Goal: Task Accomplishment & Management: Use online tool/utility

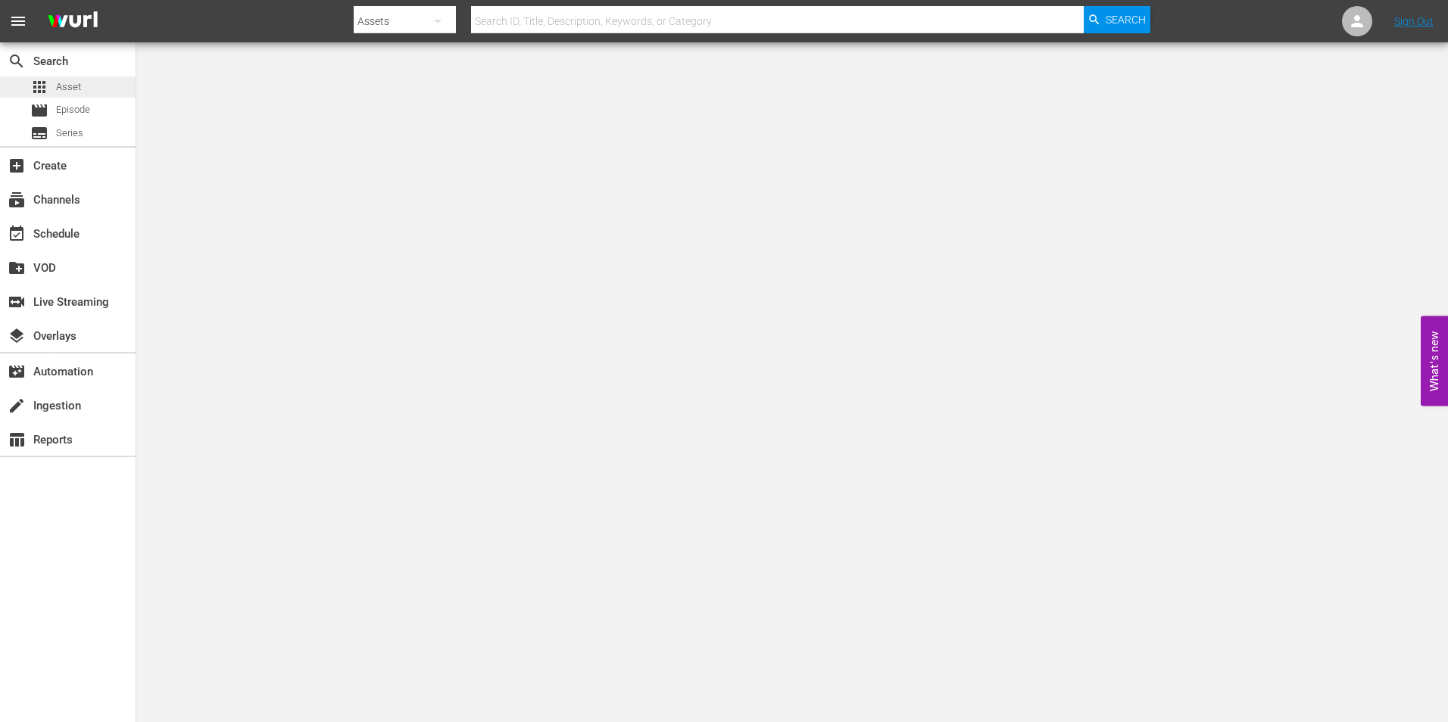
click at [67, 83] on span "Asset" at bounding box center [68, 86] width 25 height 15
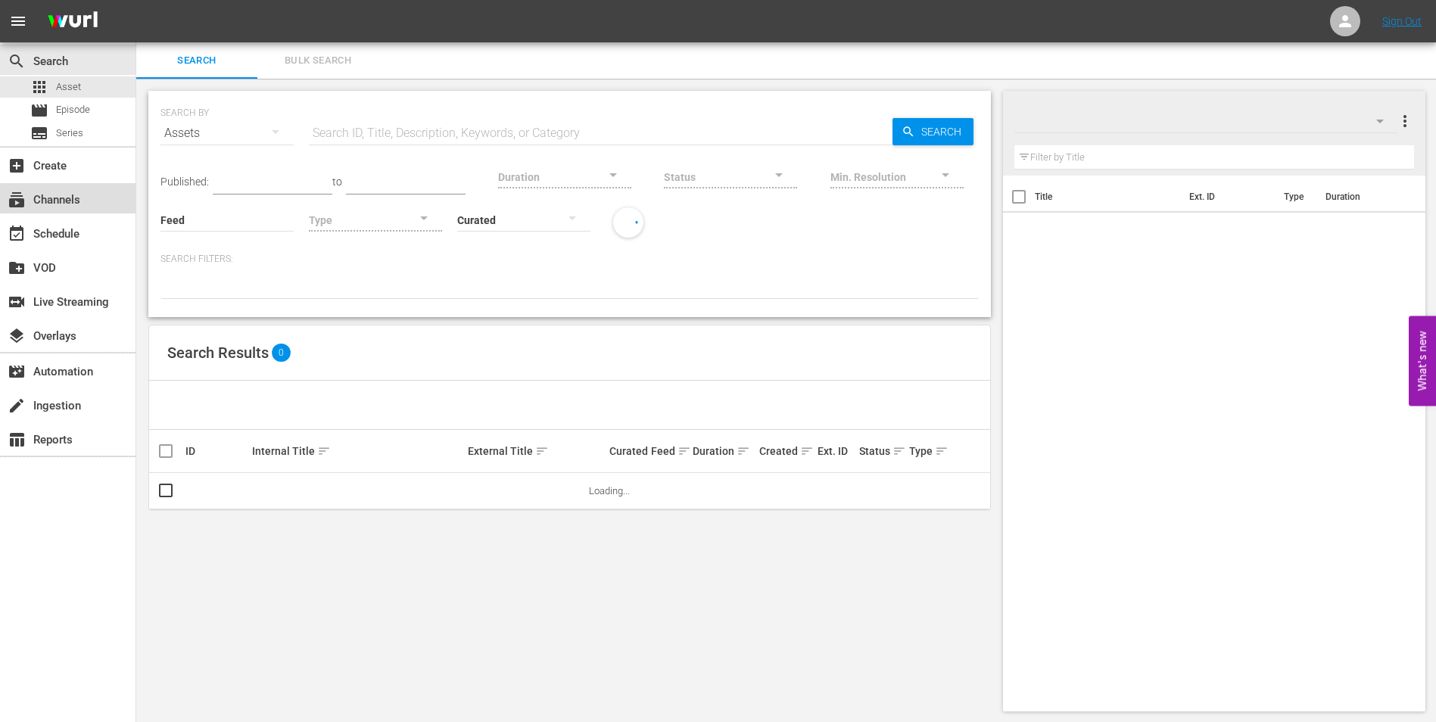
click at [73, 212] on div "subscriptions Channels" at bounding box center [68, 198] width 136 height 30
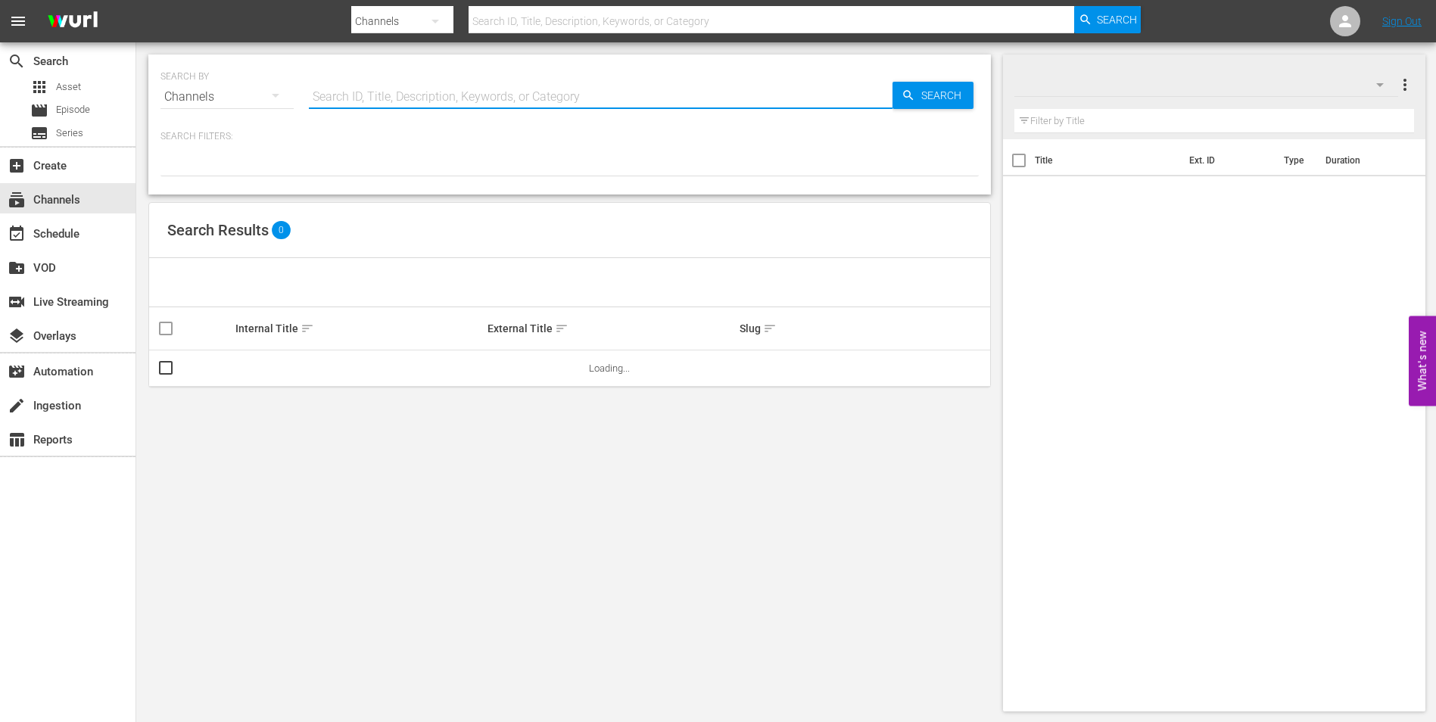
click at [433, 94] on input "text" at bounding box center [601, 97] width 584 height 36
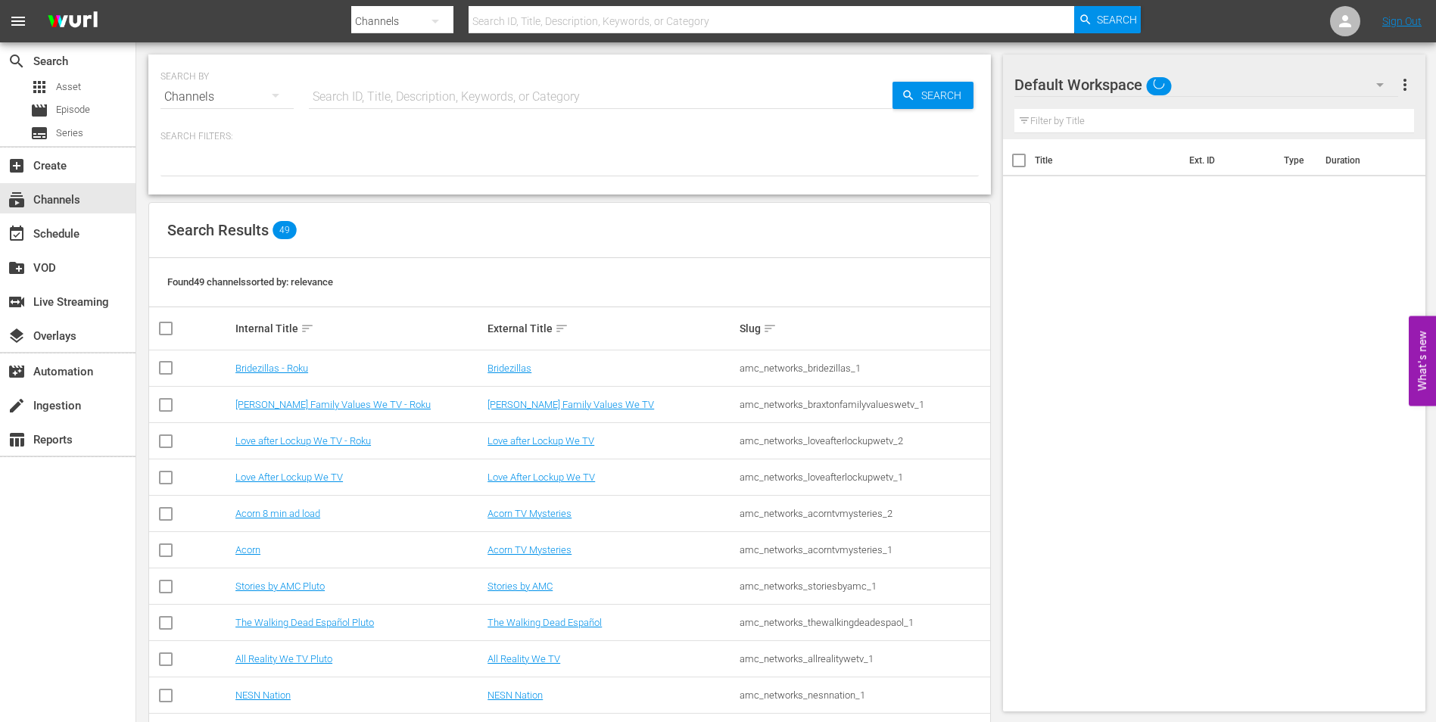
click at [667, 142] on p "Search Filters:" at bounding box center [570, 136] width 818 height 13
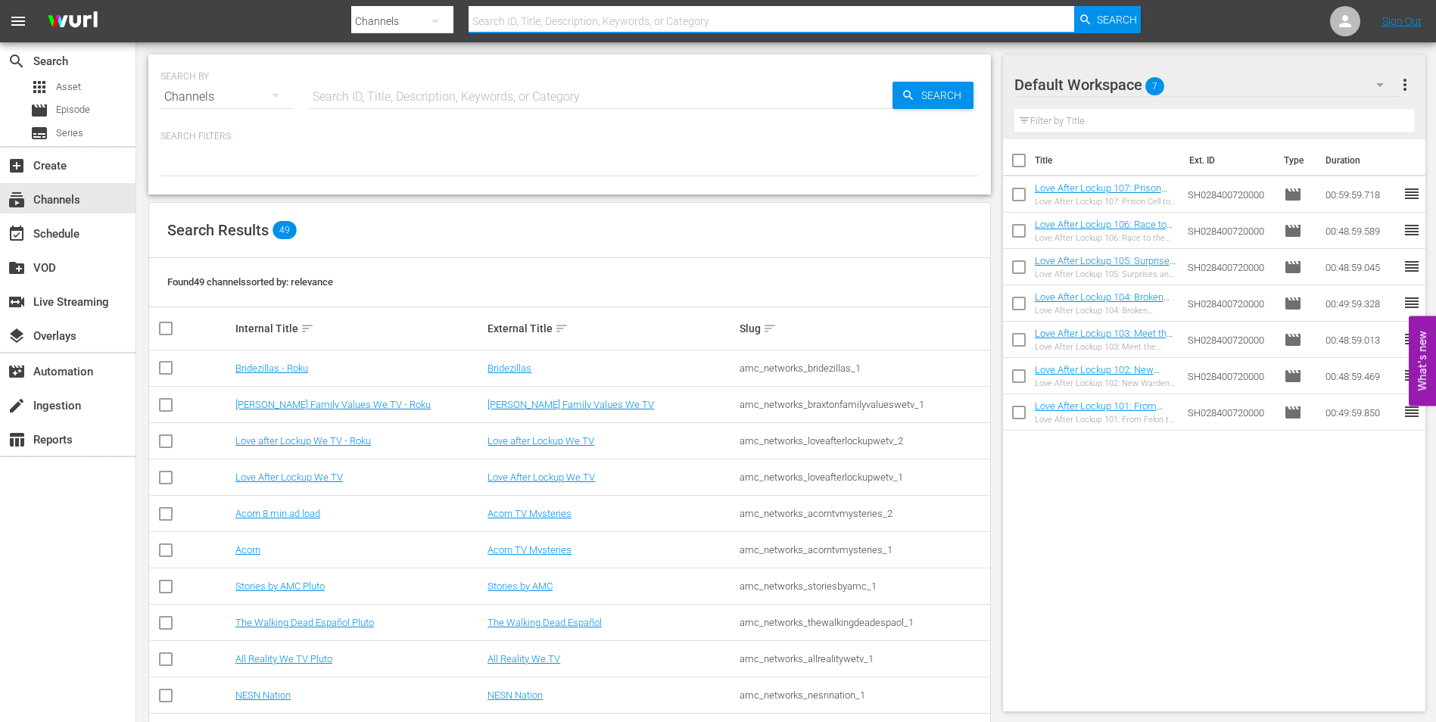
click at [591, 14] on input "text" at bounding box center [772, 21] width 606 height 36
type input "all re"
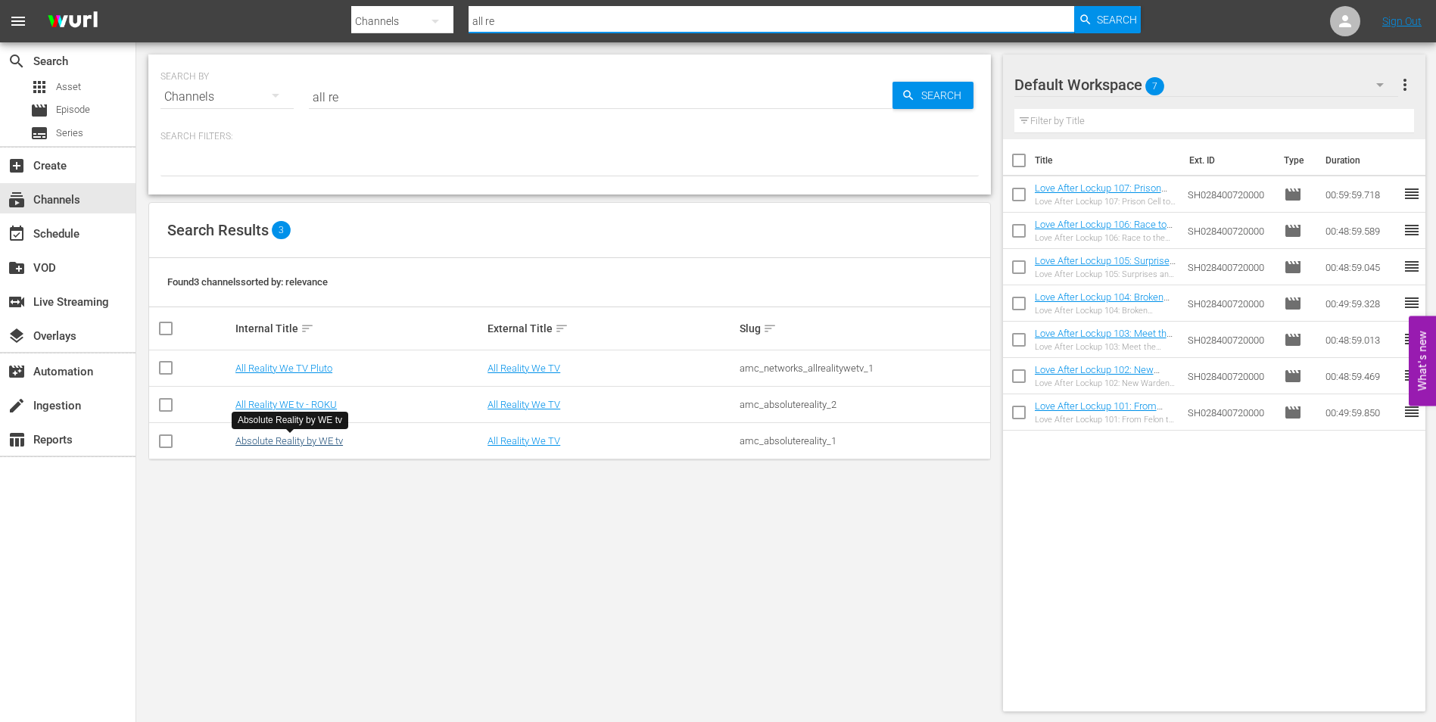
type input "all re"
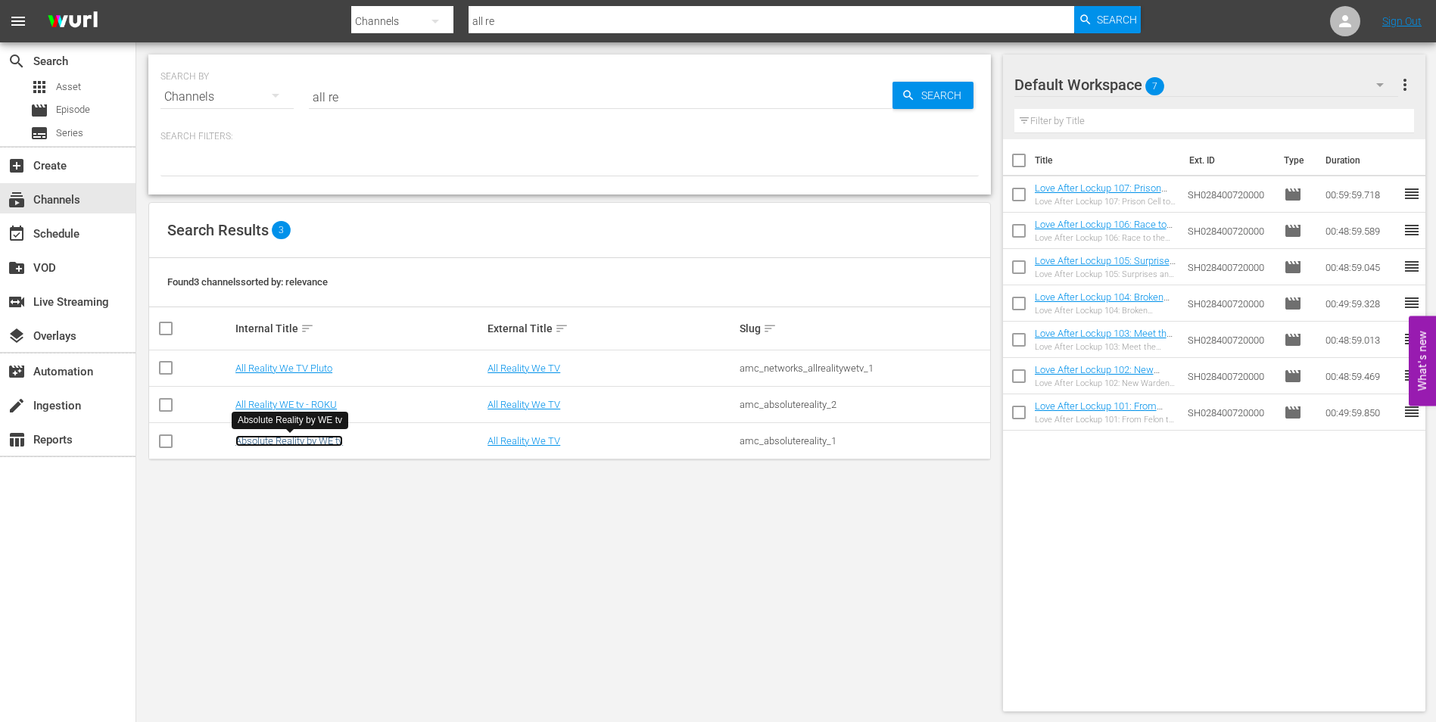
click at [310, 447] on link "Absolute Reality by WE tv" at bounding box center [289, 440] width 108 height 11
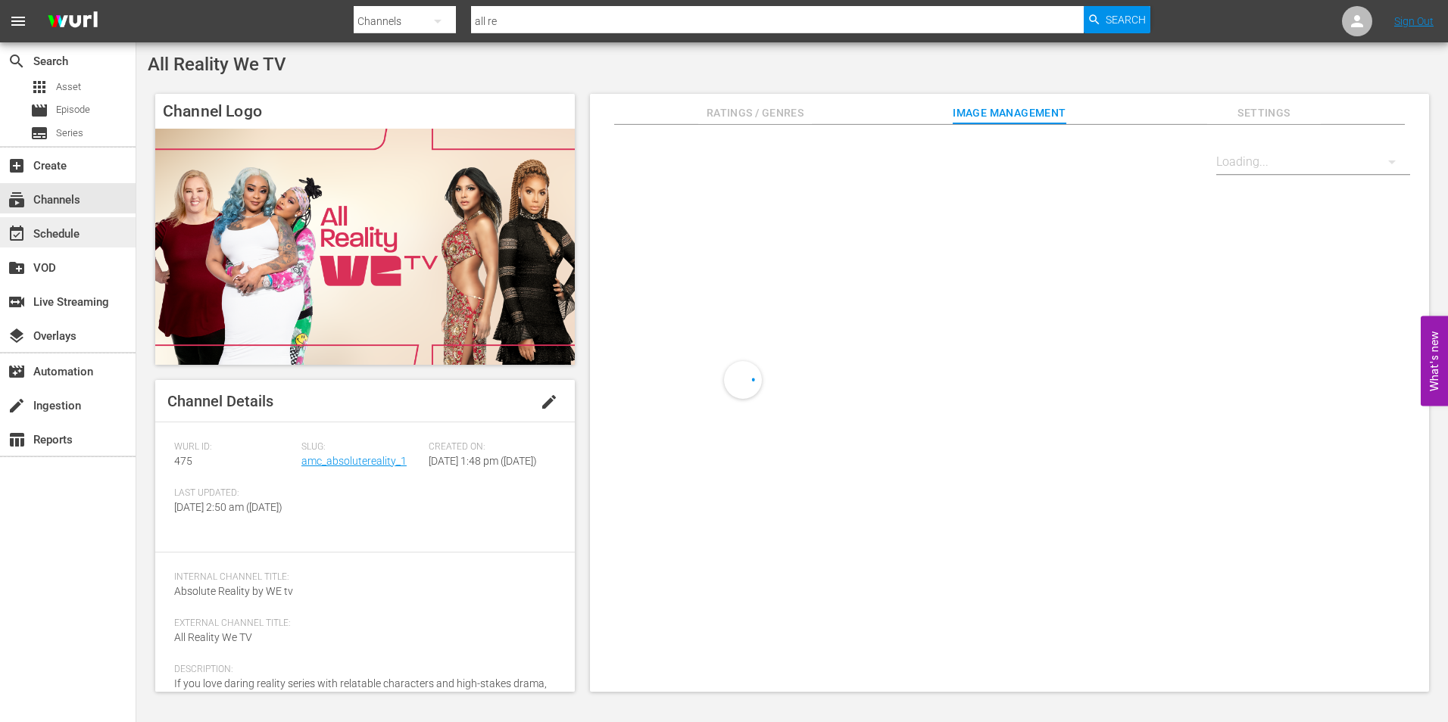
click at [53, 236] on div "event_available Schedule" at bounding box center [42, 232] width 85 height 14
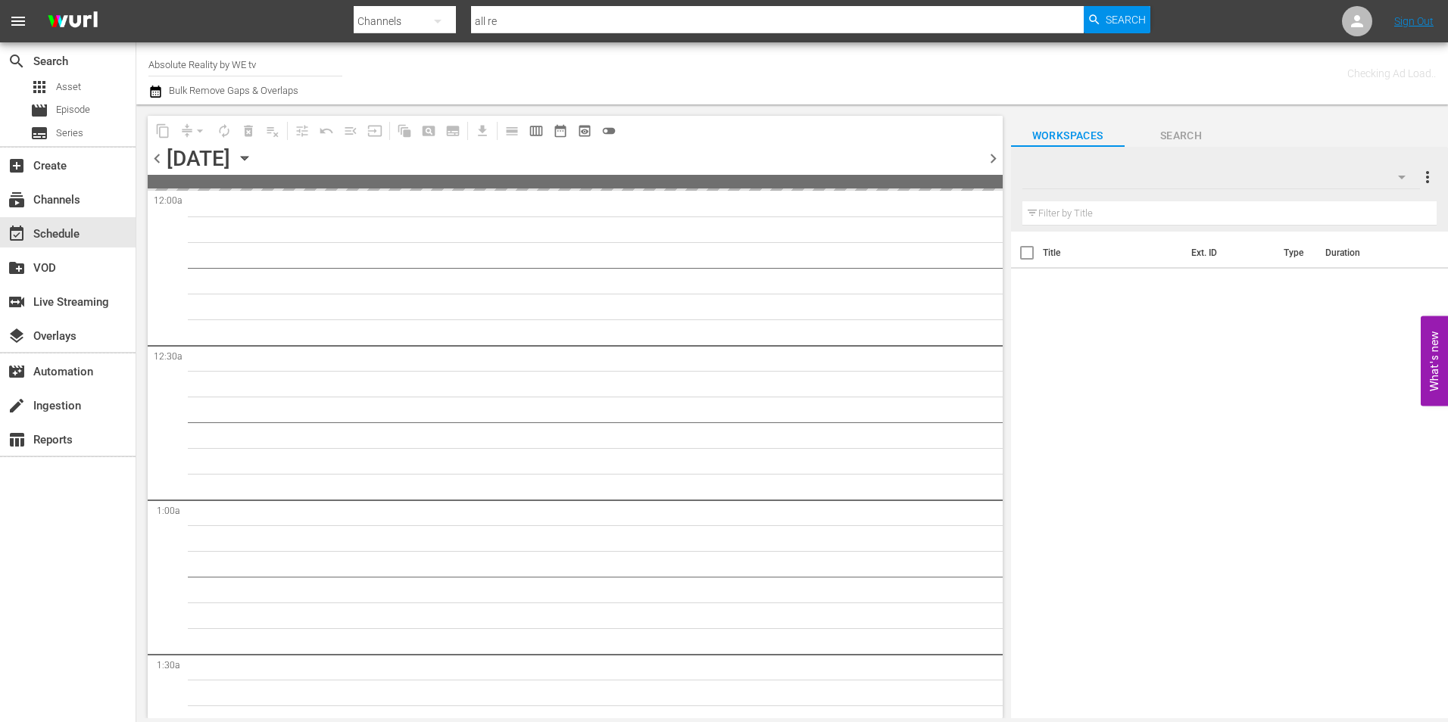
click at [985, 160] on span "chevron_right" at bounding box center [992, 158] width 19 height 19
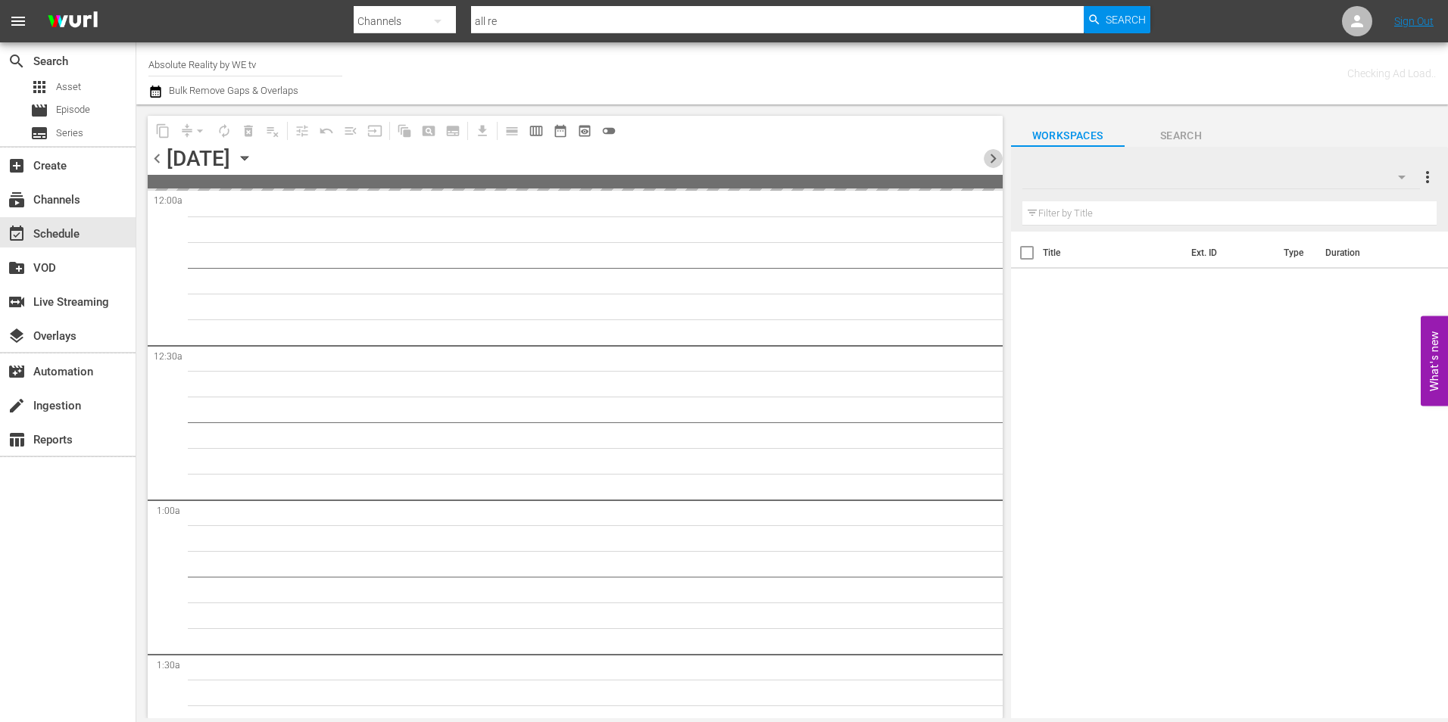
click at [985, 160] on span "chevron_right" at bounding box center [992, 158] width 19 height 19
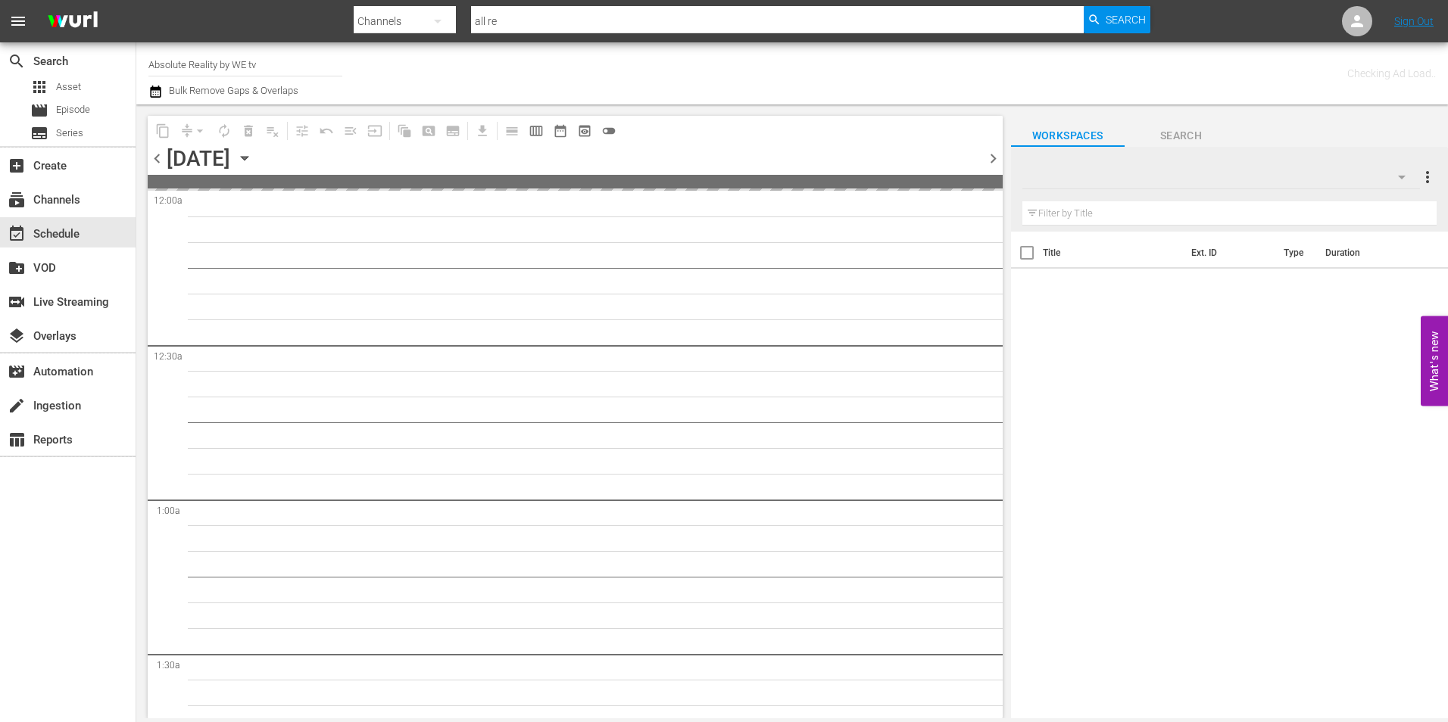
click at [985, 160] on span "chevron_right" at bounding box center [992, 158] width 19 height 19
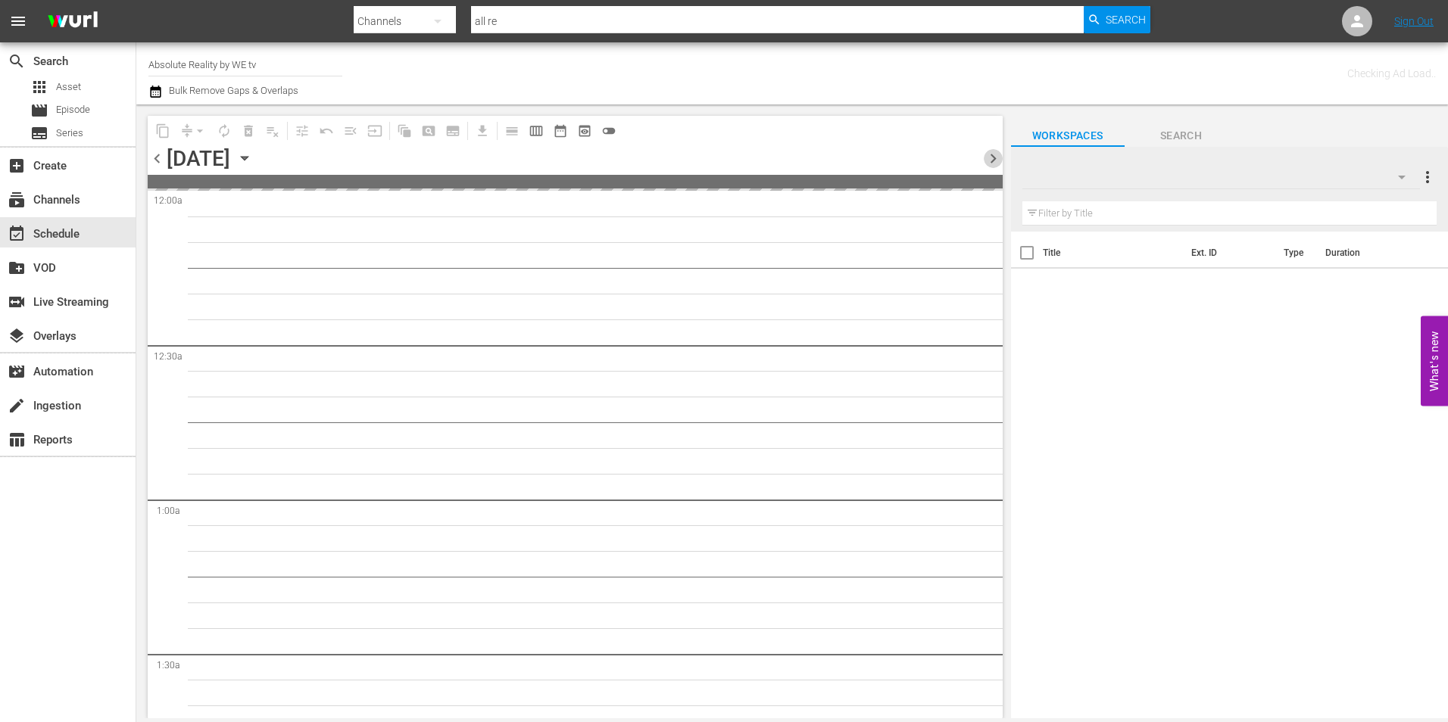
click at [985, 160] on span "chevron_right" at bounding box center [992, 158] width 19 height 19
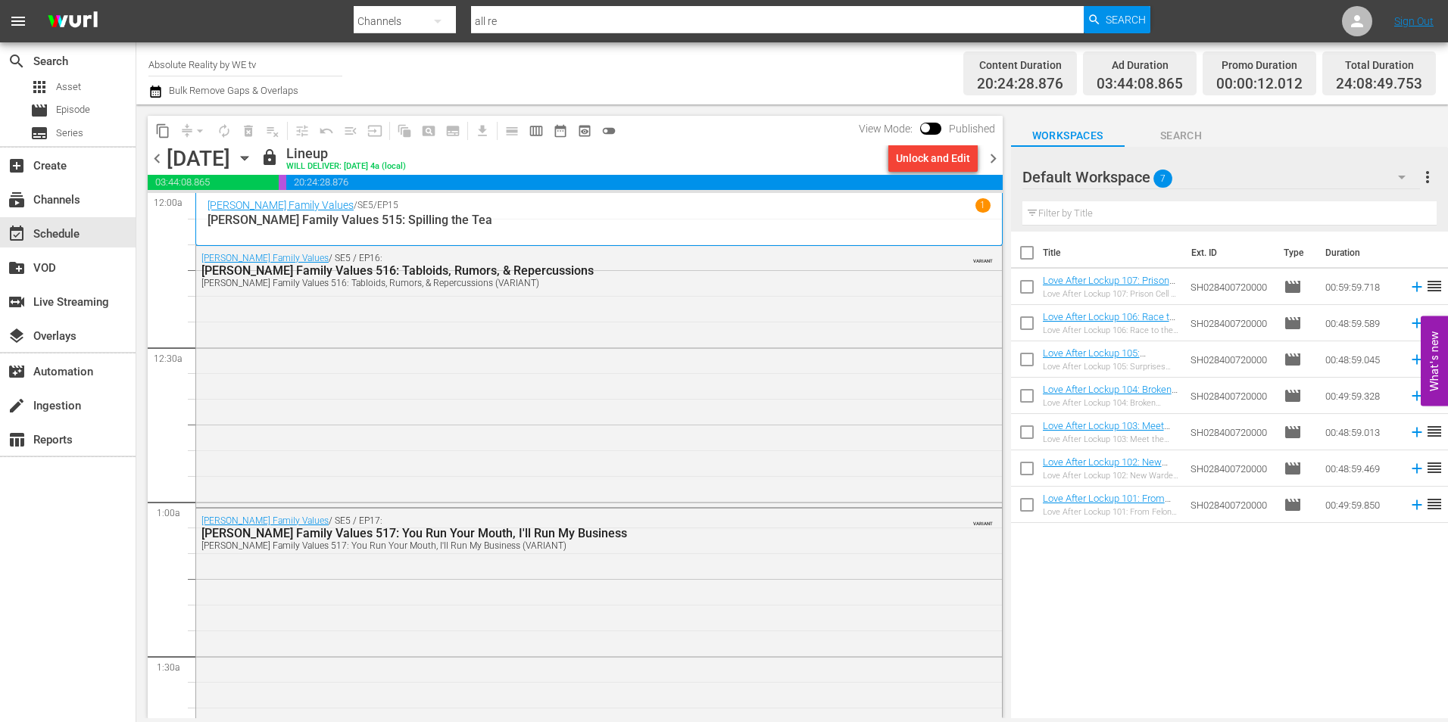
click at [159, 163] on span "chevron_left" at bounding box center [157, 158] width 19 height 19
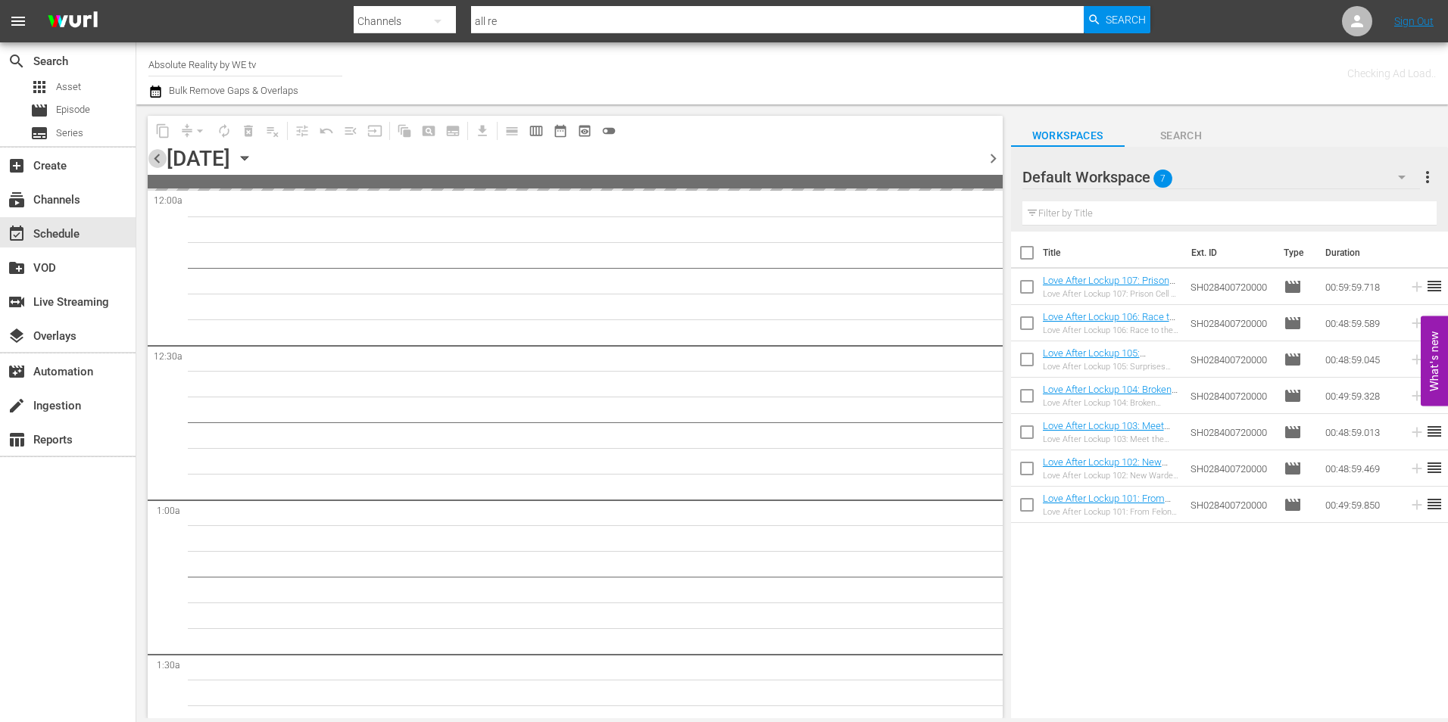
click at [159, 163] on span "chevron_left" at bounding box center [157, 158] width 19 height 19
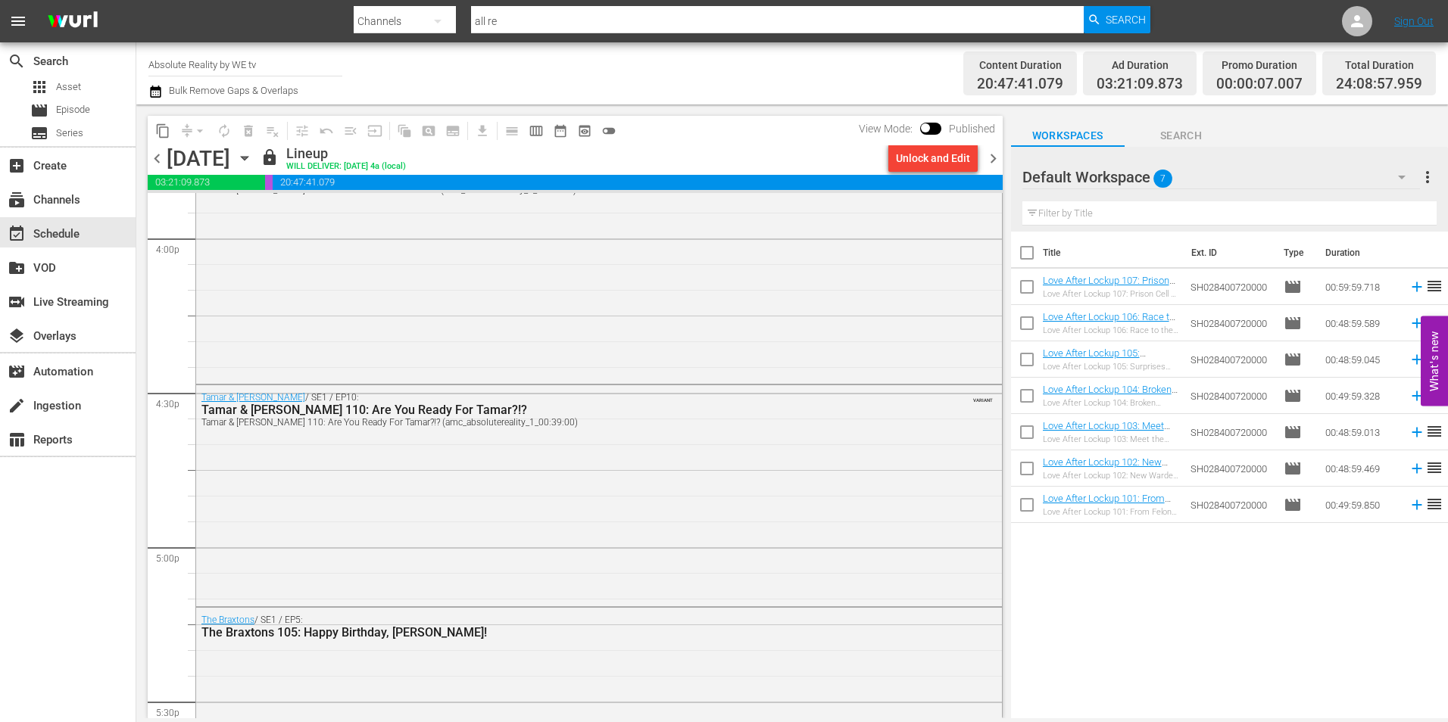
scroll to position [4921, 0]
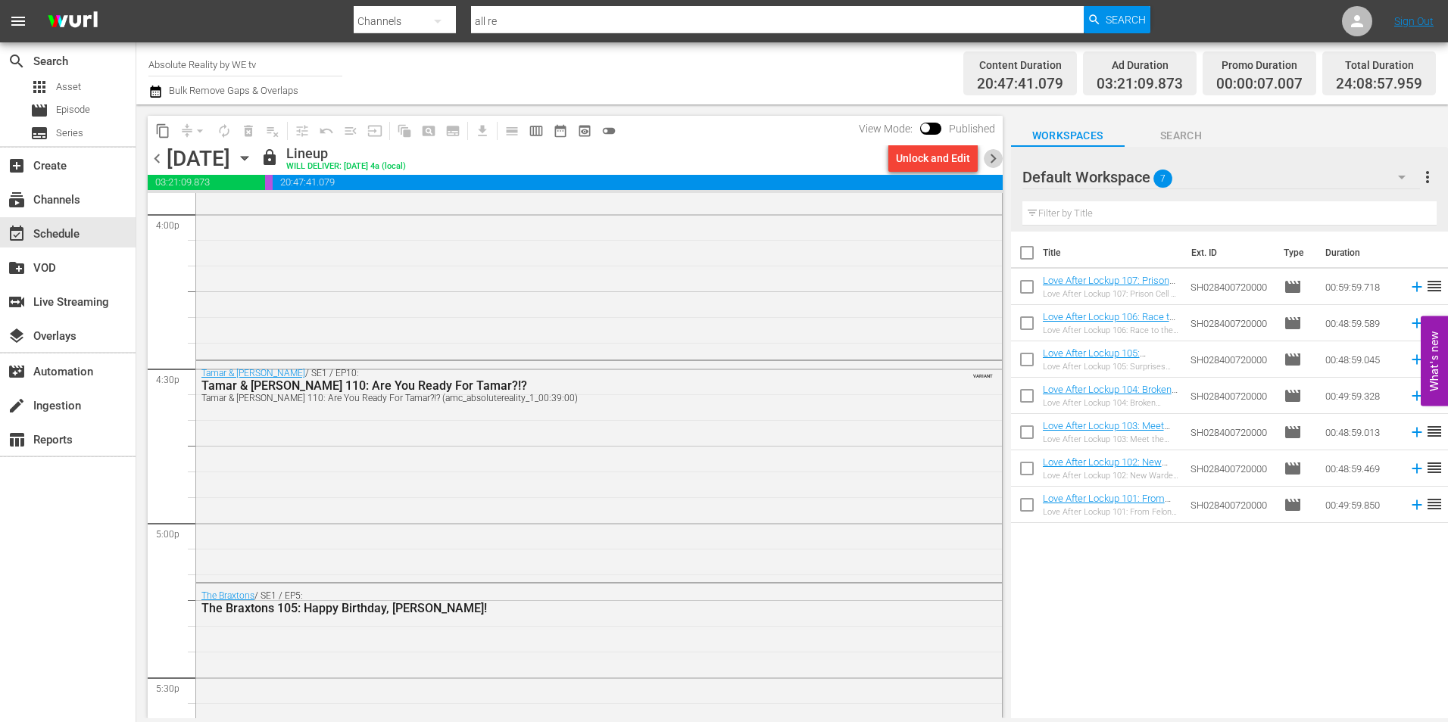
click at [990, 151] on span "chevron_right" at bounding box center [992, 158] width 19 height 19
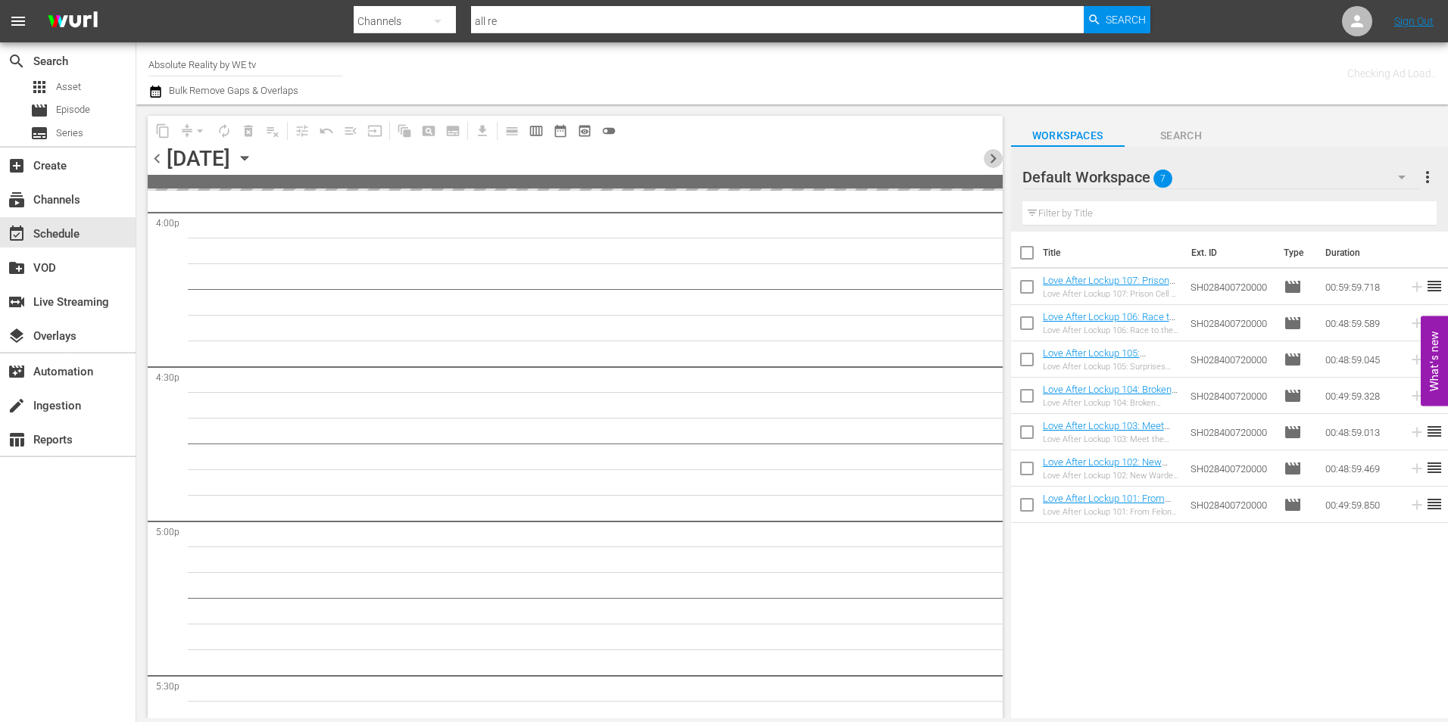
scroll to position [5127, 0]
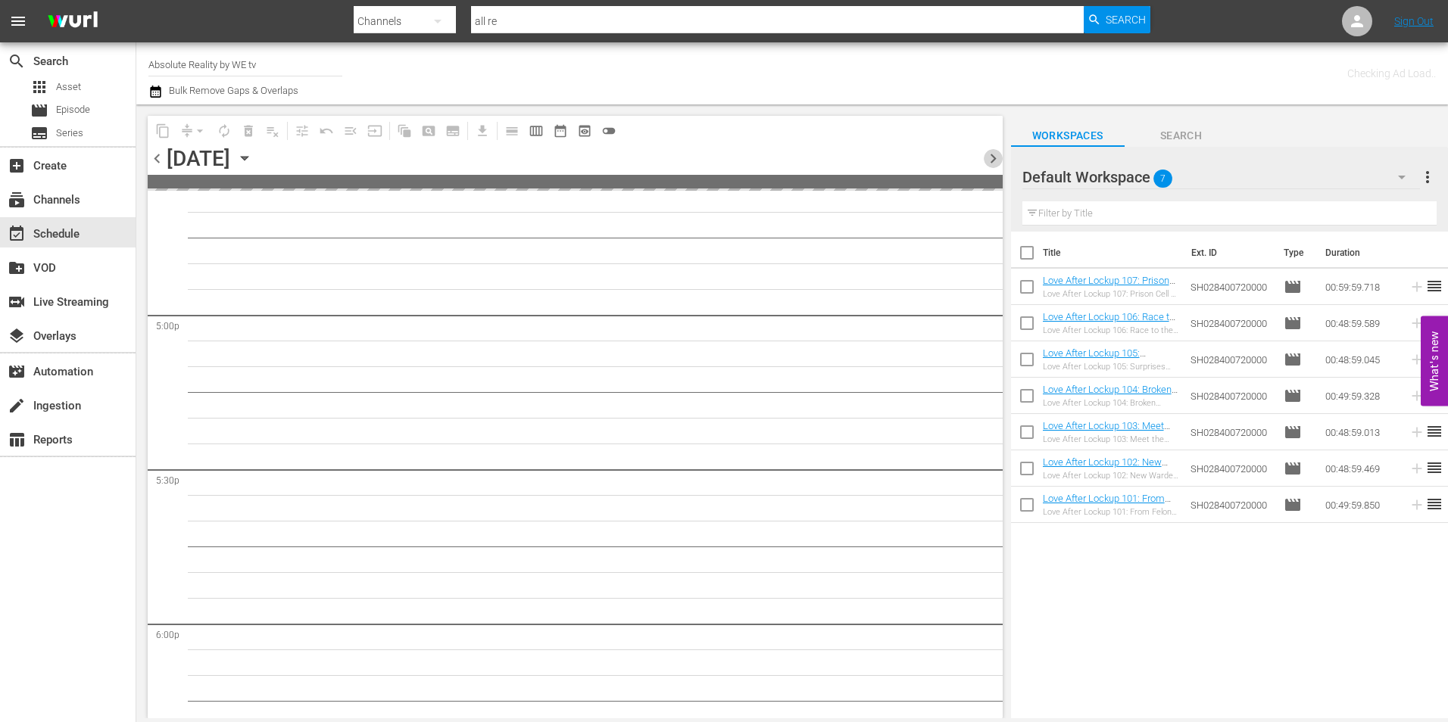
click at [990, 151] on span "chevron_right" at bounding box center [992, 158] width 19 height 19
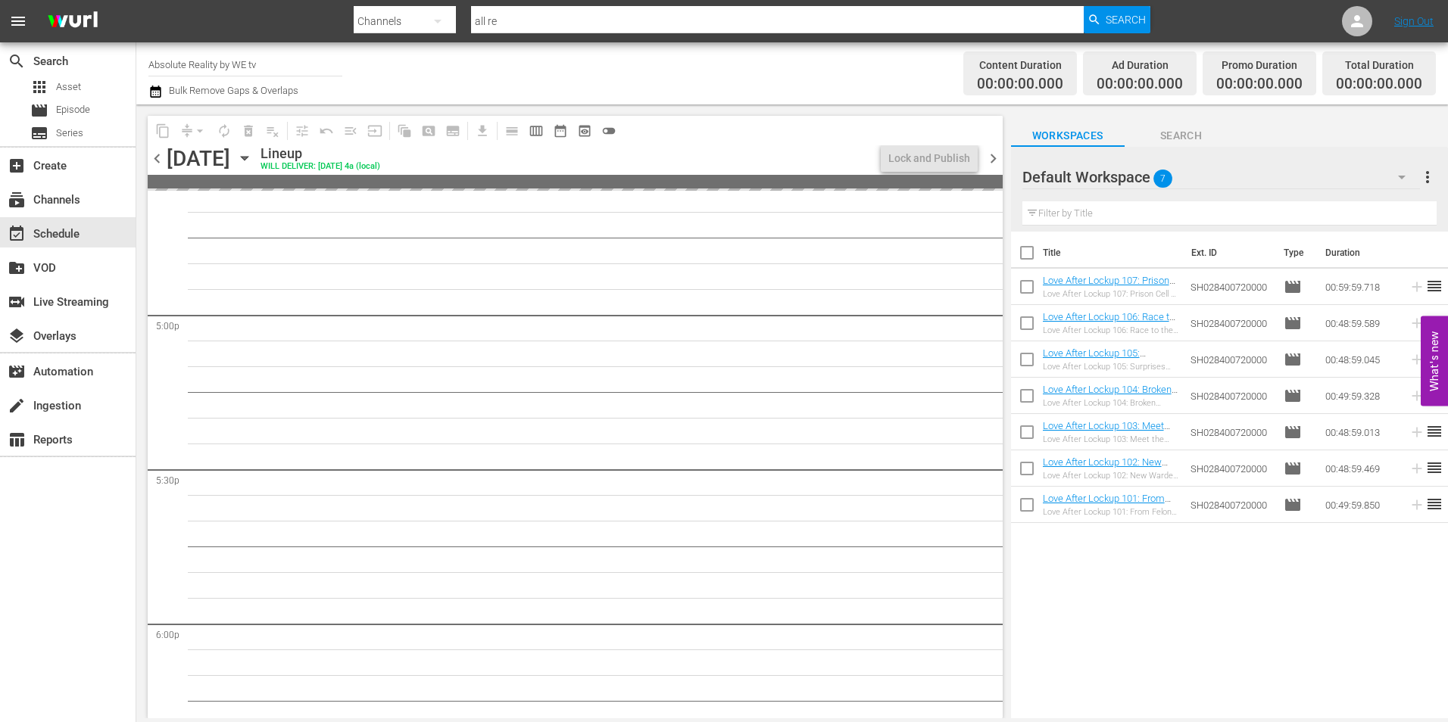
scroll to position [5101, 0]
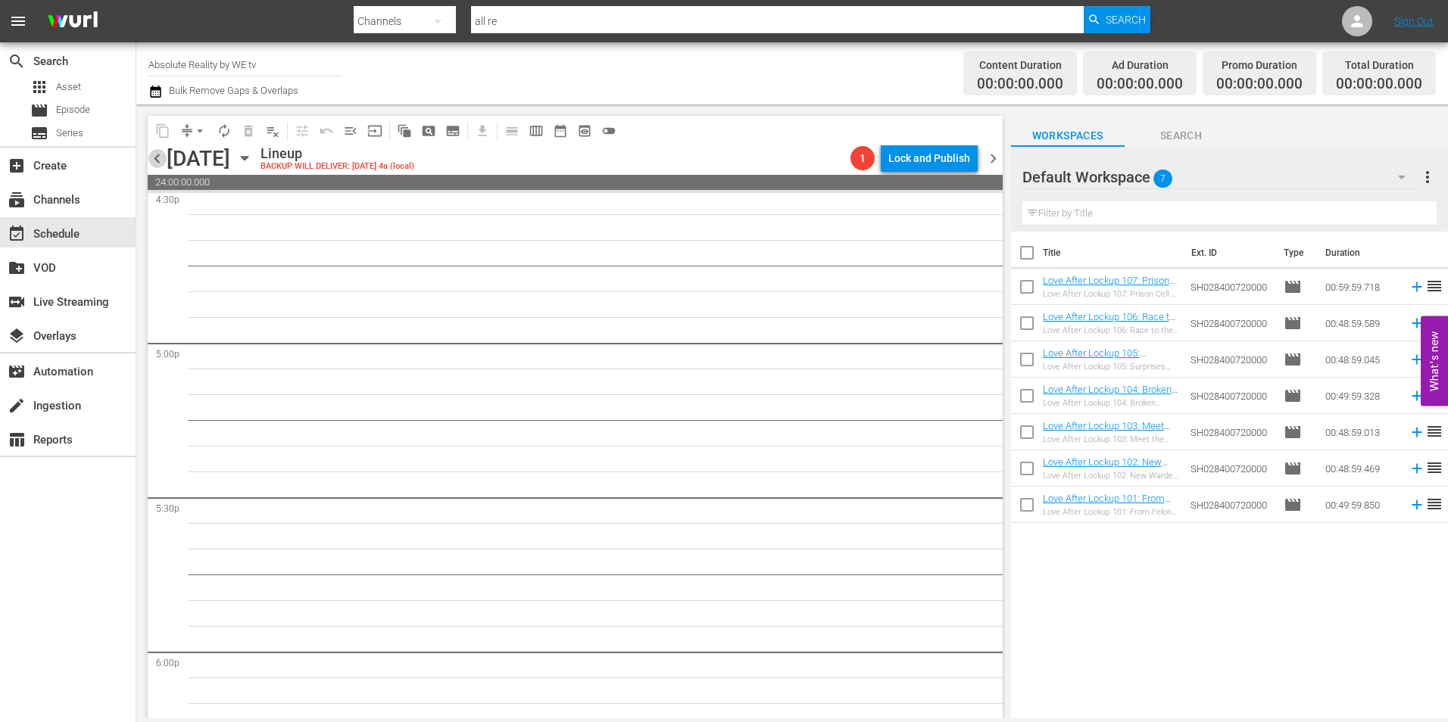
click at [164, 162] on span "chevron_left" at bounding box center [157, 158] width 19 height 19
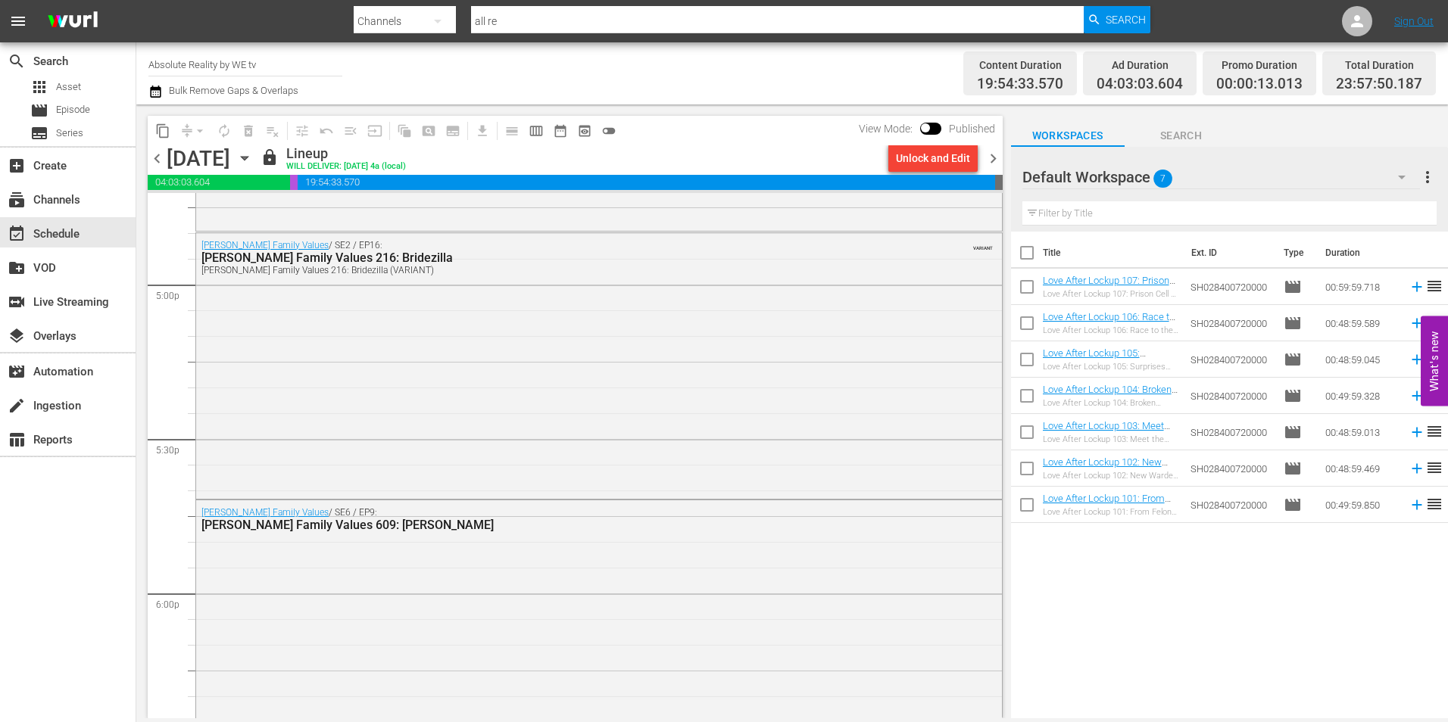
scroll to position [5183, 0]
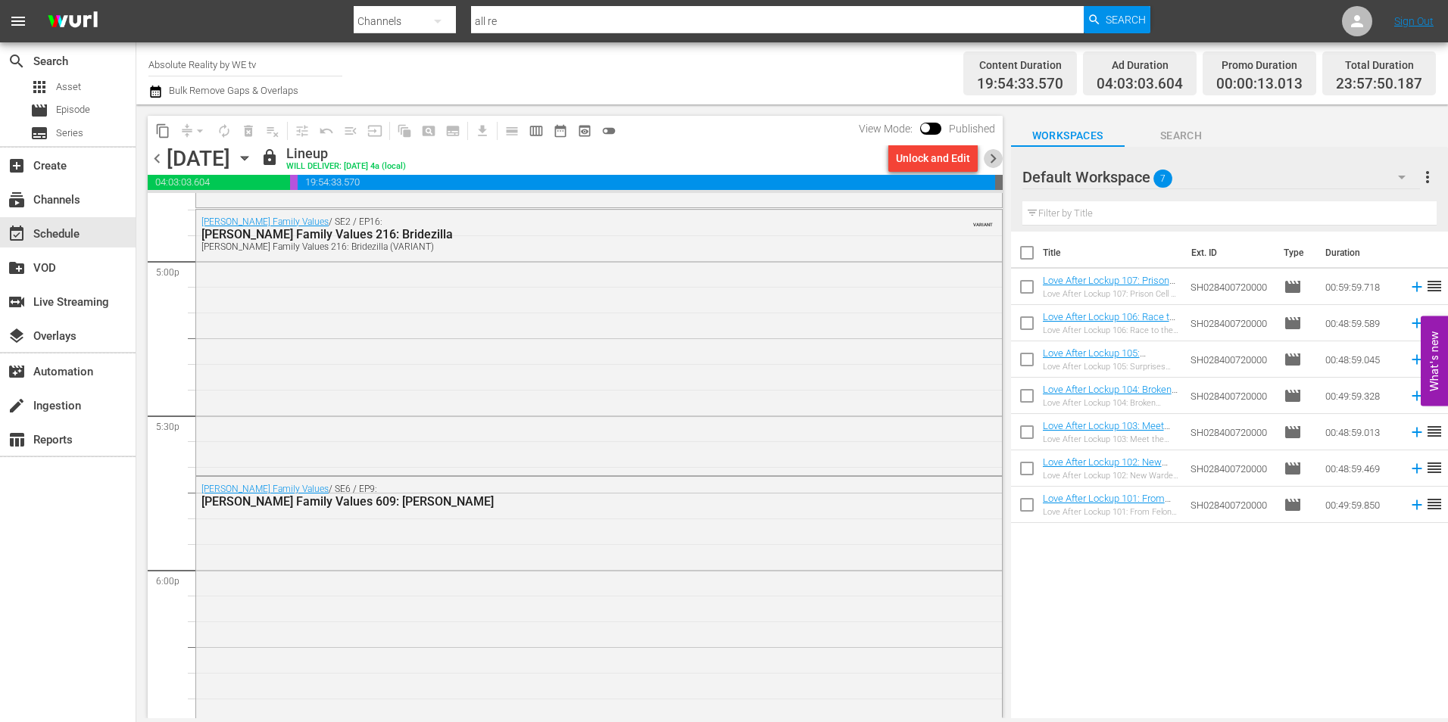
click at [990, 157] on span "chevron_right" at bounding box center [992, 158] width 19 height 19
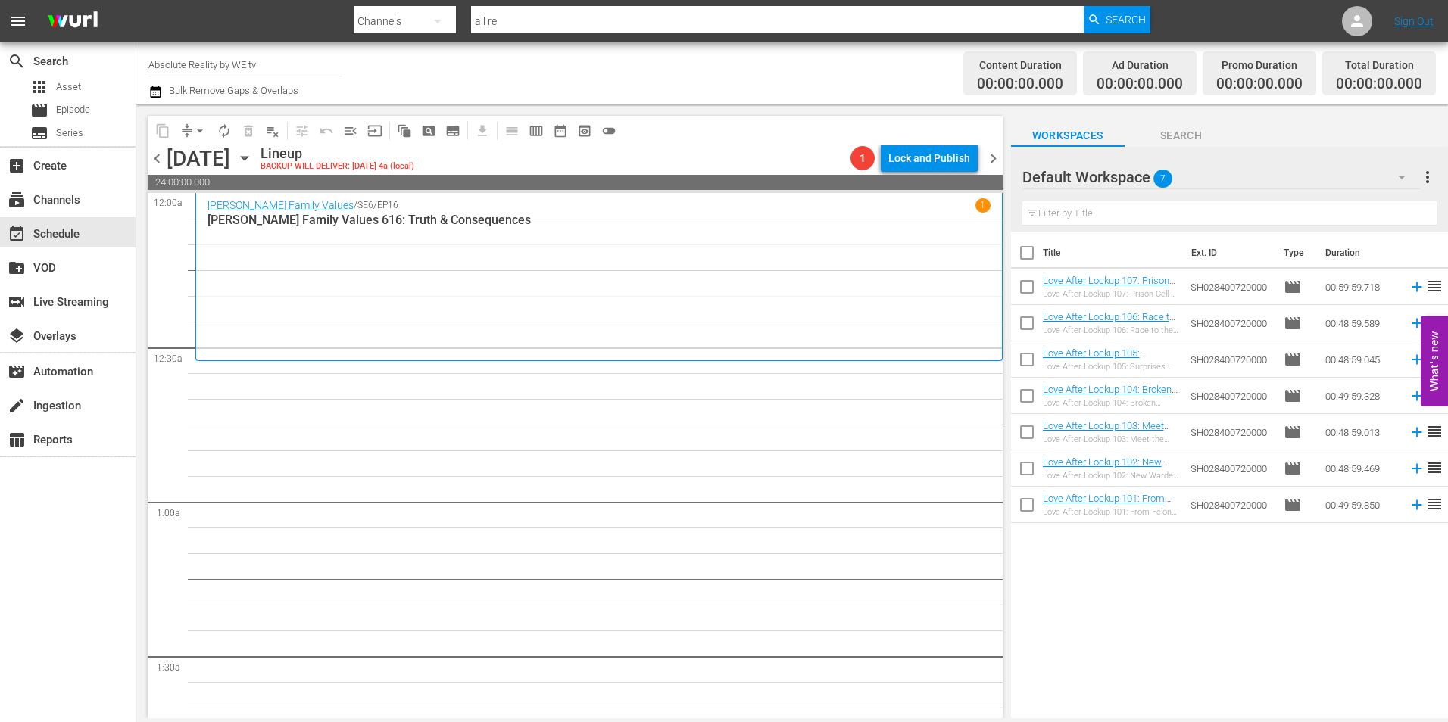
click at [157, 157] on span "chevron_left" at bounding box center [157, 158] width 19 height 19
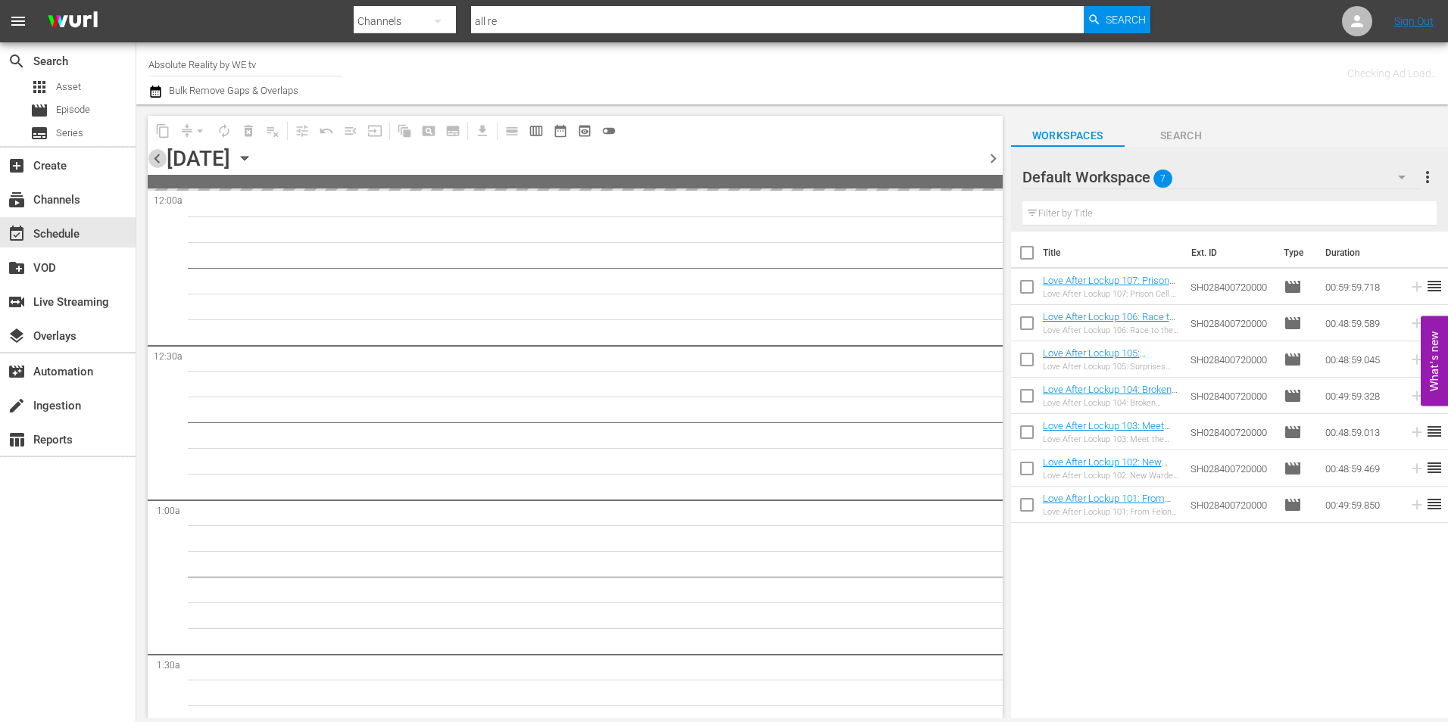
click at [157, 157] on span "chevron_left" at bounding box center [157, 158] width 19 height 19
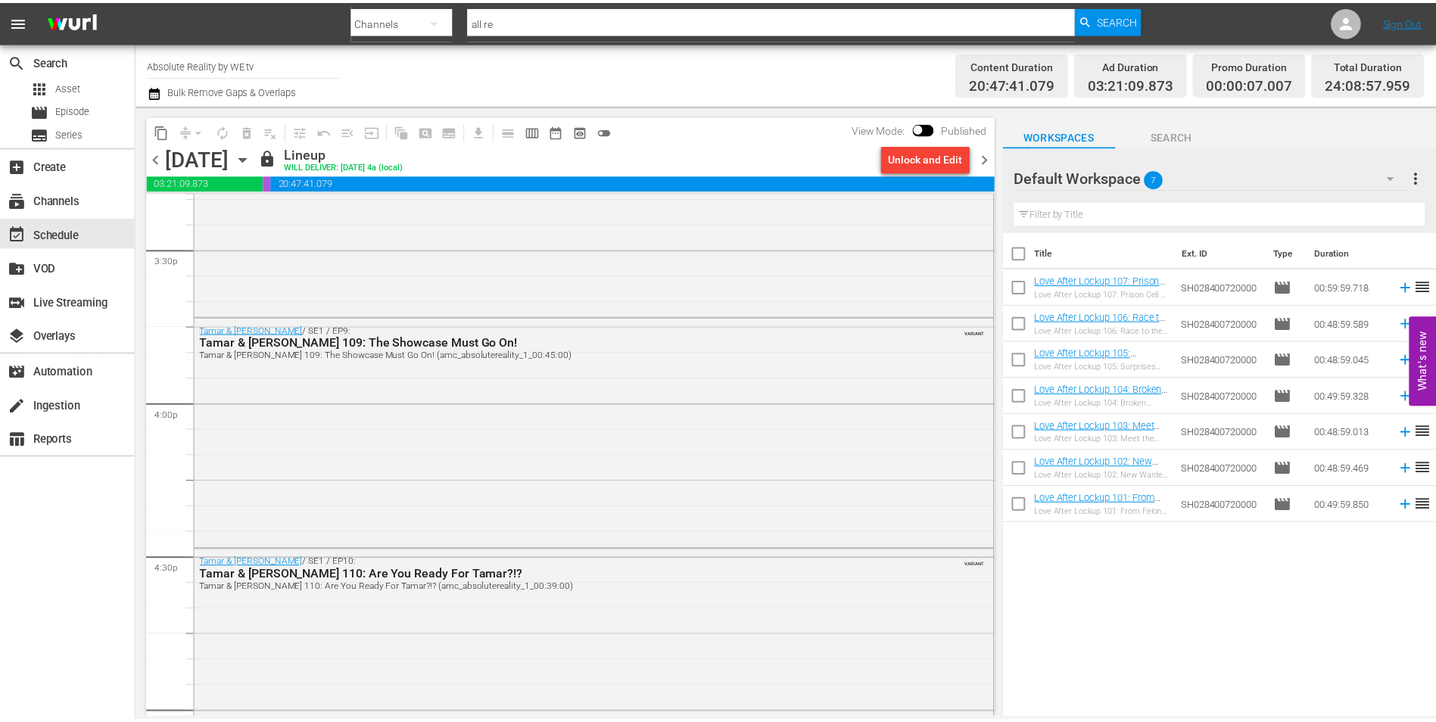
scroll to position [5606, 0]
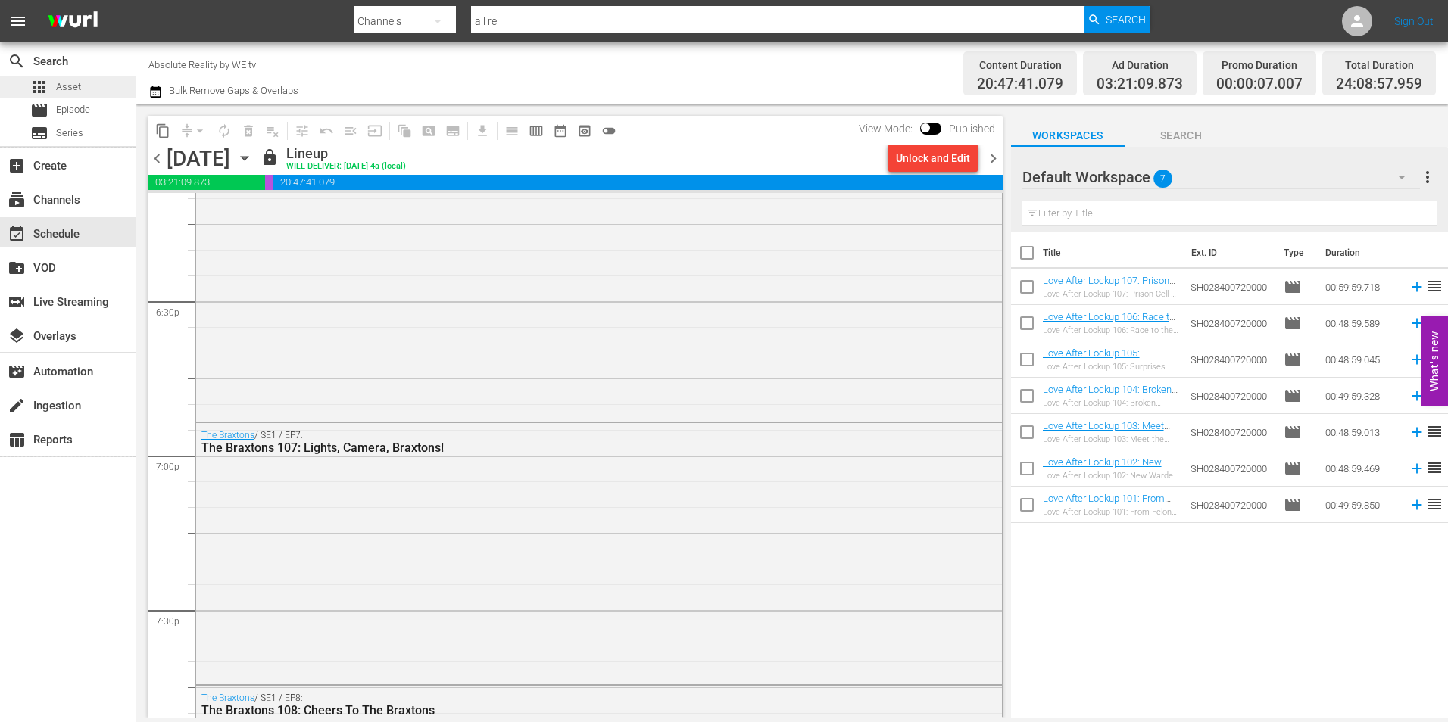
click at [70, 85] on span "Asset" at bounding box center [68, 86] width 25 height 15
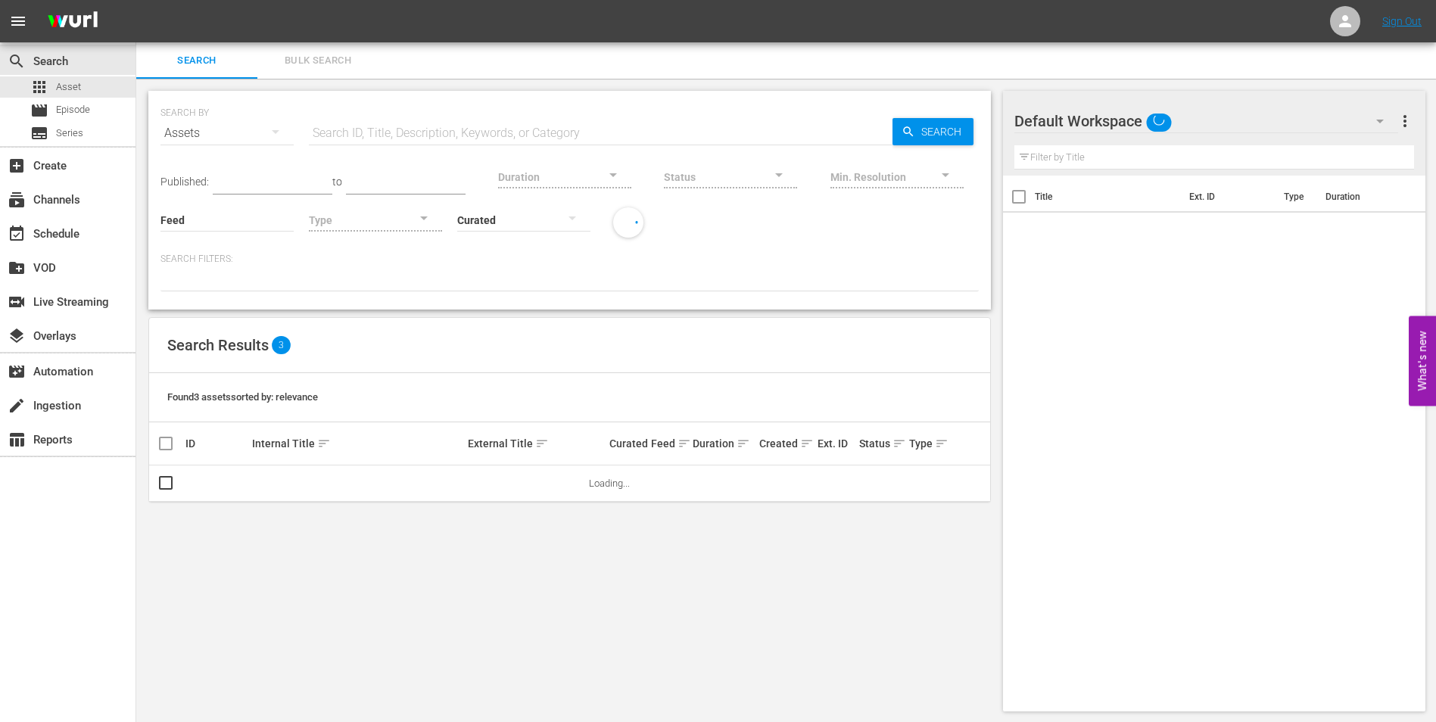
click at [364, 134] on input "text" at bounding box center [601, 133] width 584 height 36
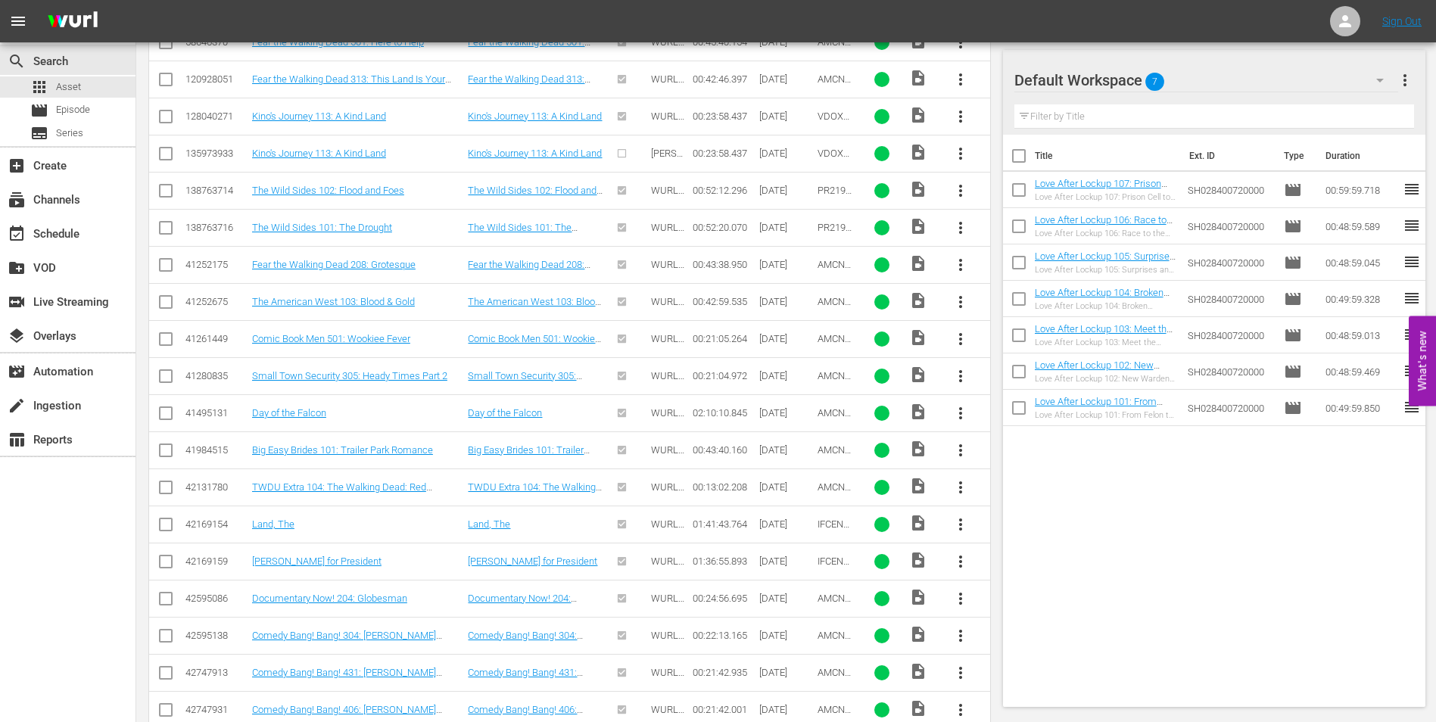
scroll to position [701, 0]
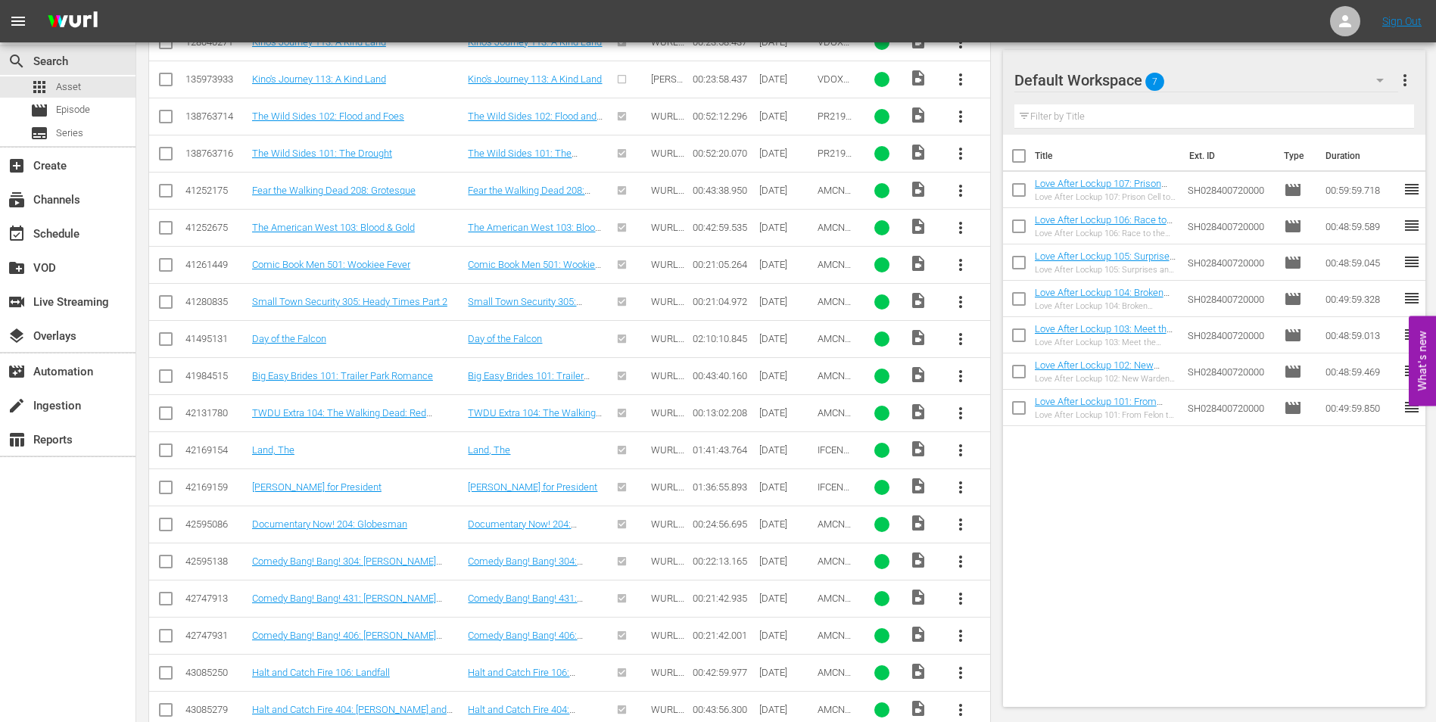
type input "land, the"
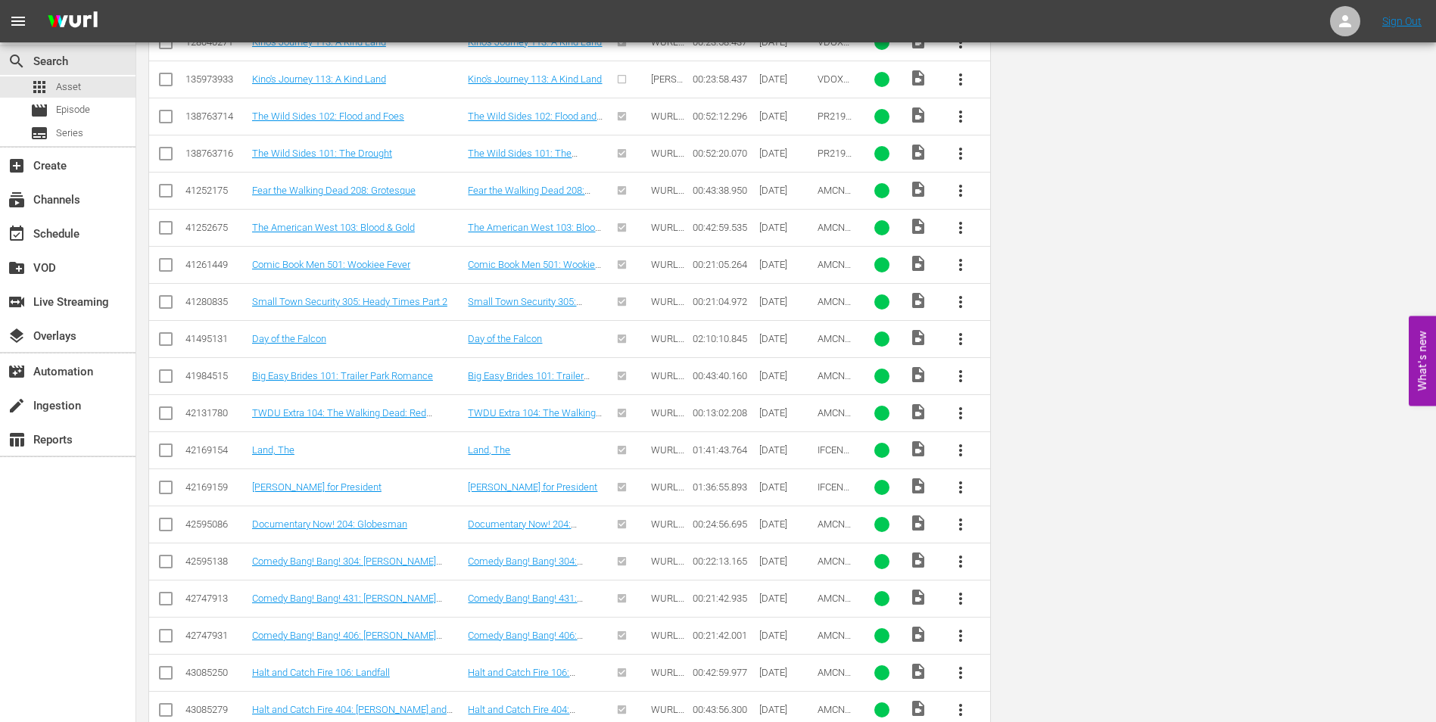
scroll to position [0, 0]
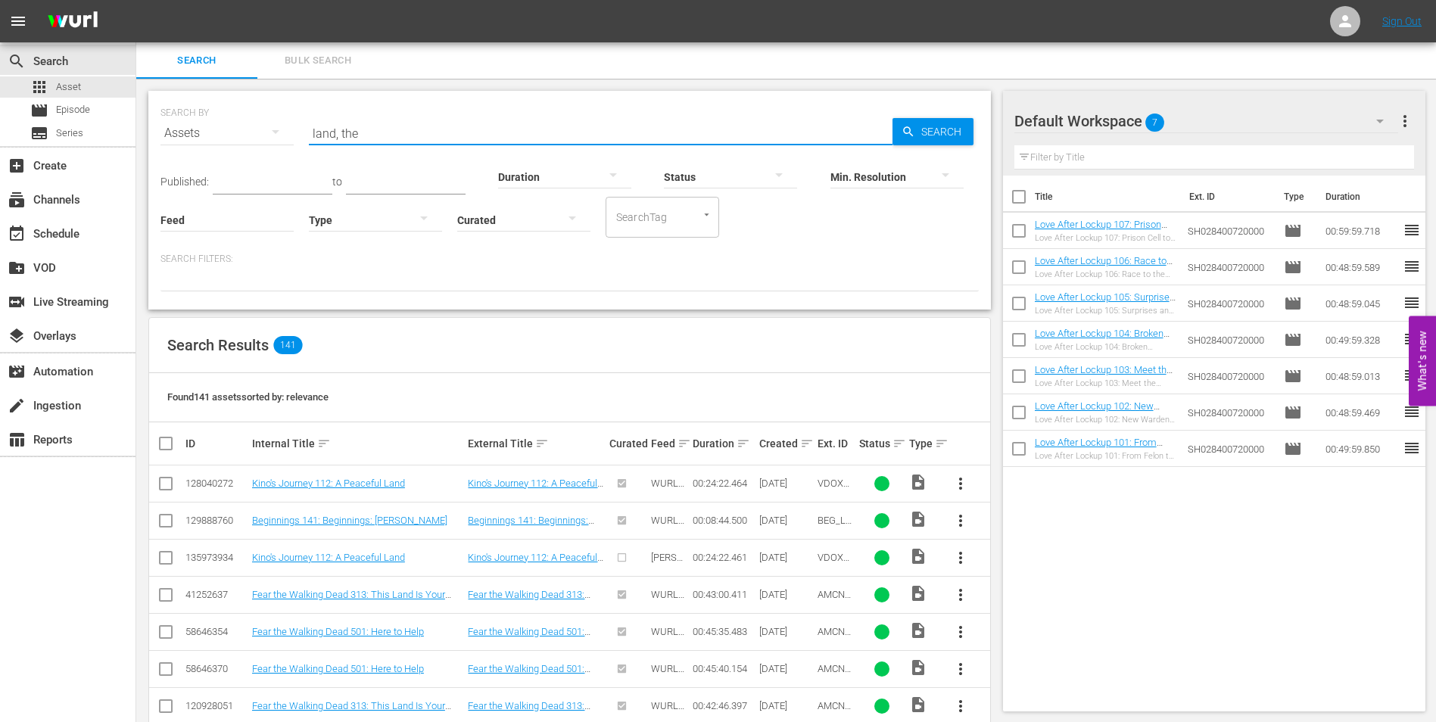
drag, startPoint x: 364, startPoint y: 132, endPoint x: 248, endPoint y: 119, distance: 117.3
click at [248, 119] on div "SEARCH BY Search By Assets Search ID, Title, Description, Keywords, or Category…" at bounding box center [570, 124] width 818 height 55
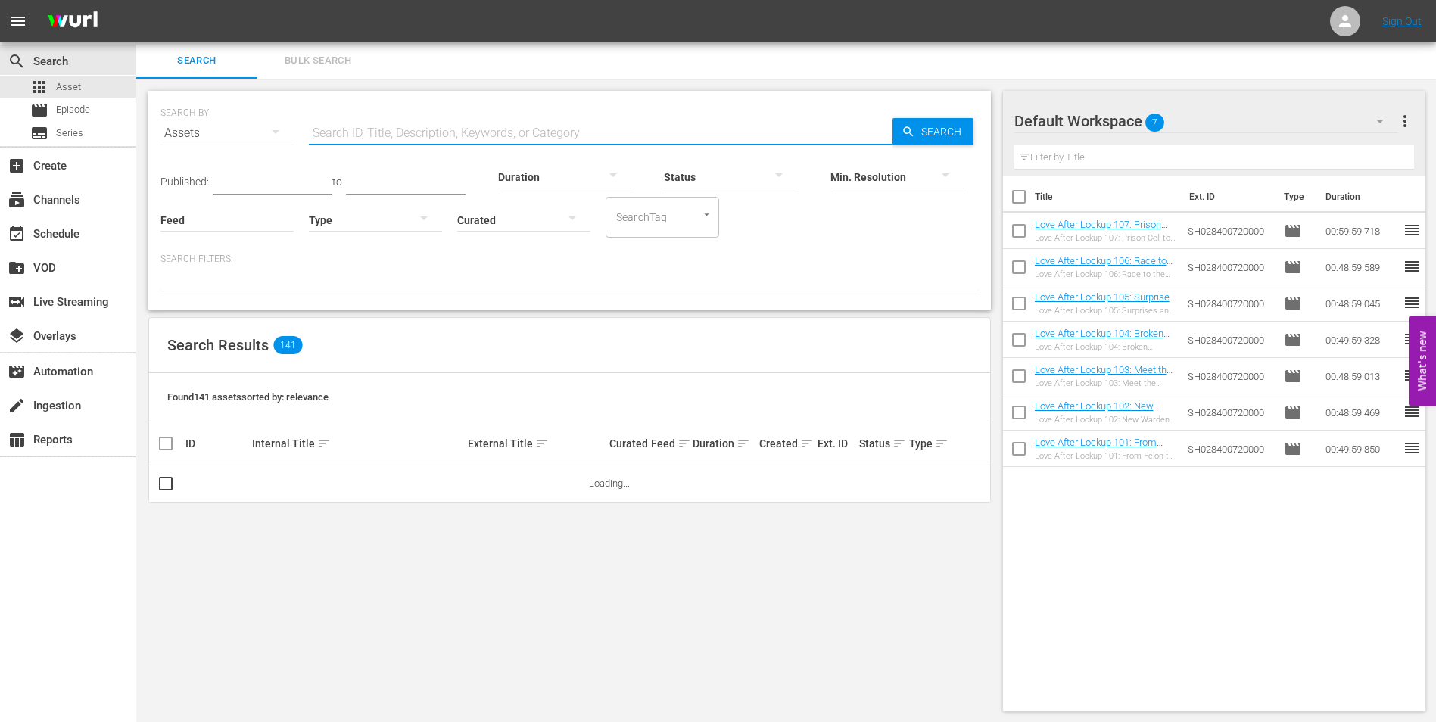
click at [404, 122] on input "text" at bounding box center [601, 133] width 584 height 36
type input "man who knew"
